Goal: Task Accomplishment & Management: Manage account settings

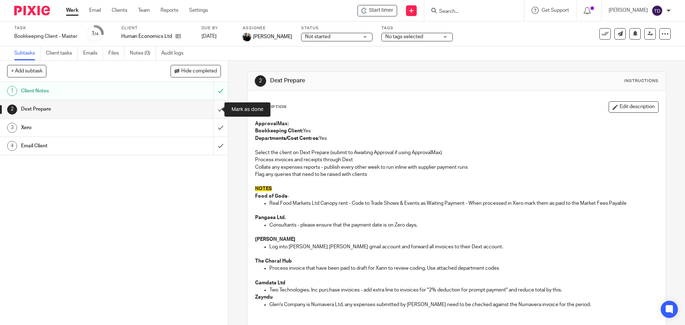
click at [219, 113] on input "submit" at bounding box center [114, 109] width 228 height 18
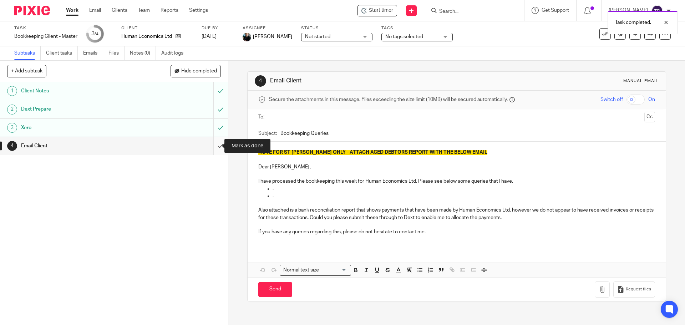
drag, startPoint x: 0, startPoint y: 0, endPoint x: 211, endPoint y: 148, distance: 257.5
click at [211, 148] on input "submit" at bounding box center [114, 146] width 228 height 18
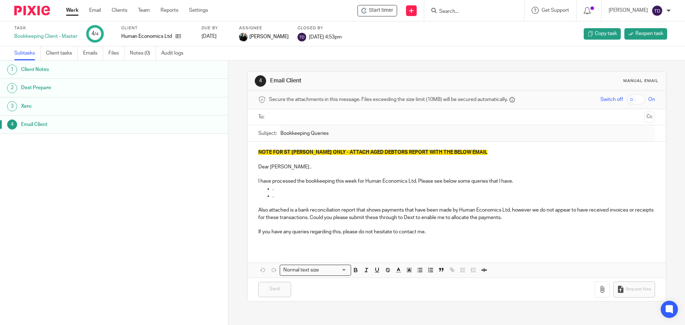
click at [112, 175] on div "1 Client Notes 2 Dext Prepare 3 Xero 4 Email Client" at bounding box center [114, 182] width 228 height 243
click at [75, 9] on link "Work" at bounding box center [72, 10] width 12 height 7
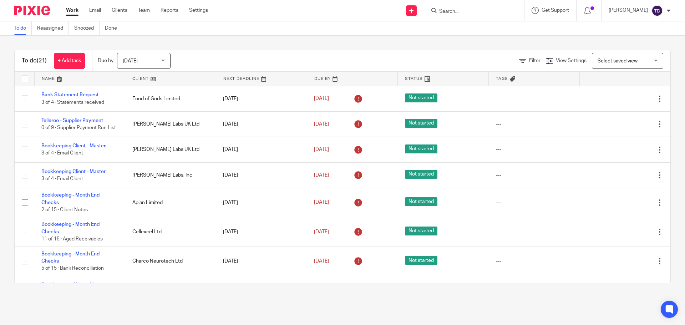
click at [662, 4] on div "Tom Dobson My profile Email integration Logout" at bounding box center [639, 10] width 76 height 21
click at [661, 10] on img at bounding box center [656, 10] width 11 height 11
click at [640, 48] on span "Logout" at bounding box center [637, 49] width 16 height 5
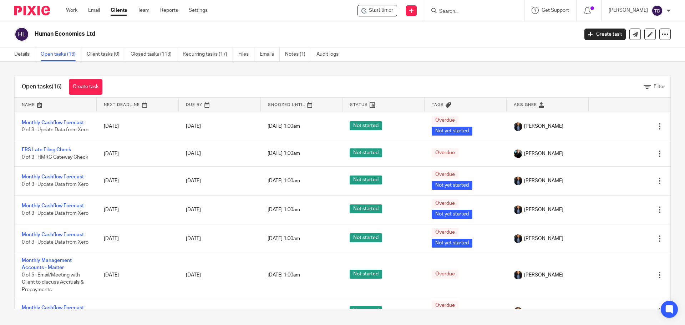
scroll to position [77, 0]
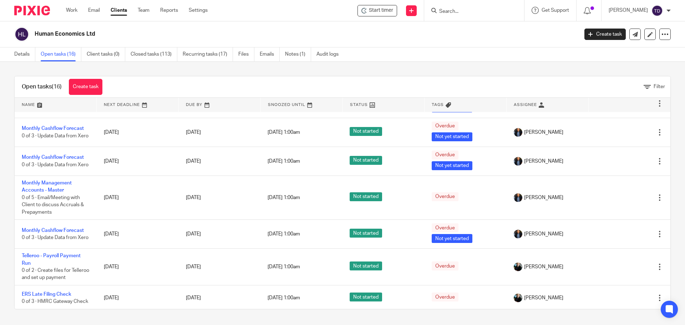
click at [680, 11] on div "Start timer Send new email Create task Add client Get Support Contact via email…" at bounding box center [451, 10] width 466 height 21
click at [671, 11] on div "[PERSON_NAME] My profile Email integration Logout" at bounding box center [639, 10] width 76 height 21
click at [665, 12] on div "Tom Dobson" at bounding box center [639, 10] width 62 height 11
click at [642, 50] on span "Logout" at bounding box center [637, 49] width 16 height 5
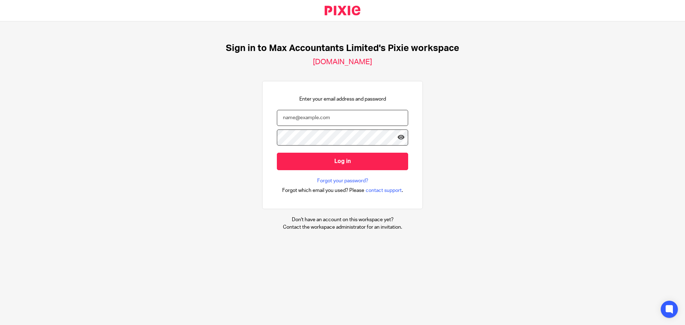
type input "[PERSON_NAME][EMAIL_ADDRESS][DOMAIN_NAME]"
